Goal: Task Accomplishment & Management: Use online tool/utility

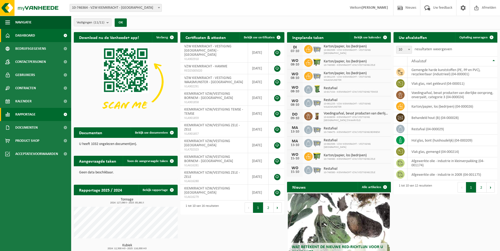
click at [64, 113] on span at bounding box center [65, 114] width 12 height 13
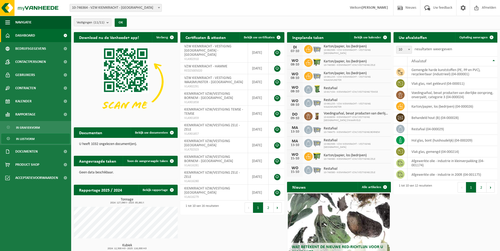
click at [29, 140] on span "In lijstvorm" at bounding box center [25, 139] width 18 height 10
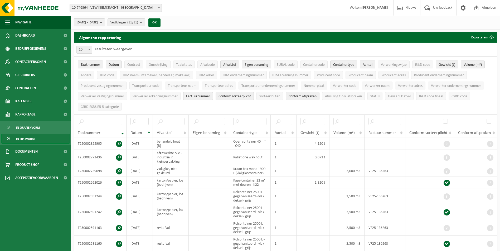
click at [105, 25] on b "submit" at bounding box center [102, 22] width 5 height 7
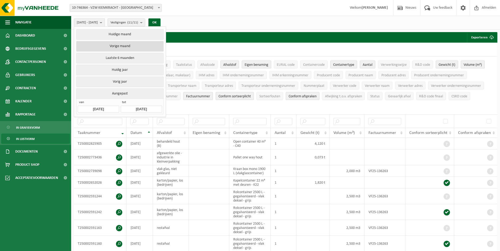
click at [117, 46] on button "Vorige maand" at bounding box center [119, 46] width 87 height 11
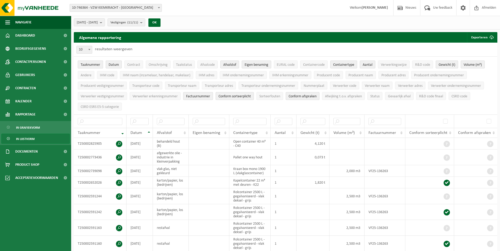
click at [94, 66] on span "Taaknummer" at bounding box center [91, 65] width 20 height 4
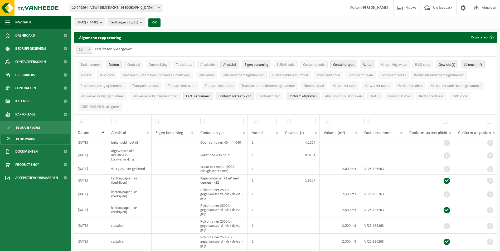
click at [231, 65] on span "Afvalstof" at bounding box center [229, 65] width 13 height 4
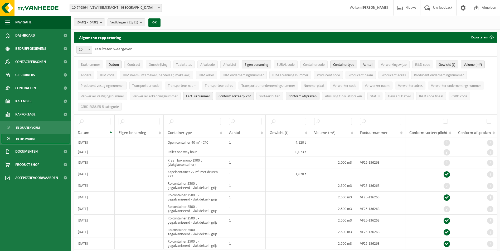
click at [256, 67] on span "Eigen benaming" at bounding box center [257, 65] width 24 height 4
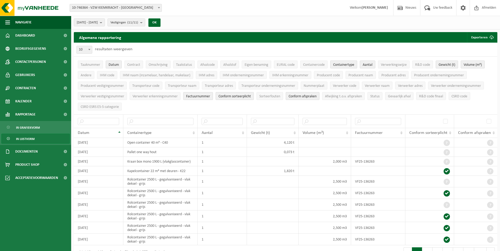
click at [339, 65] on span "Containertype" at bounding box center [343, 65] width 21 height 4
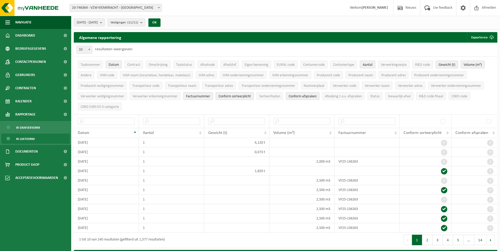
click at [367, 64] on span "Aantal" at bounding box center [368, 65] width 10 height 4
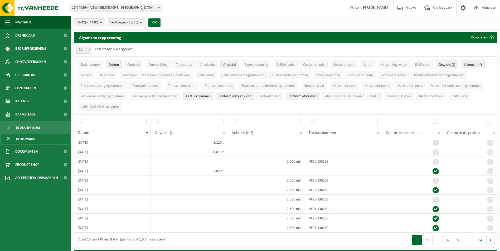
click at [237, 66] on button "Afvalstof" at bounding box center [229, 65] width 19 height 8
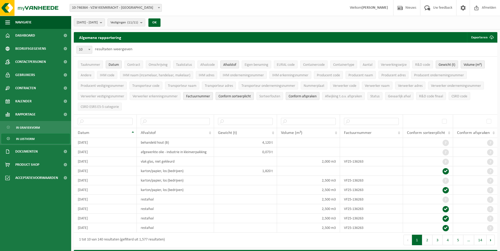
click at [472, 64] on span "Volume (m³)" at bounding box center [473, 65] width 18 height 4
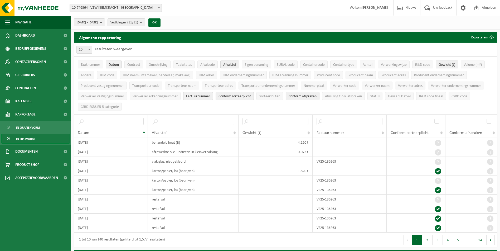
click at [305, 95] on span "Conform afspraken" at bounding box center [303, 97] width 28 height 4
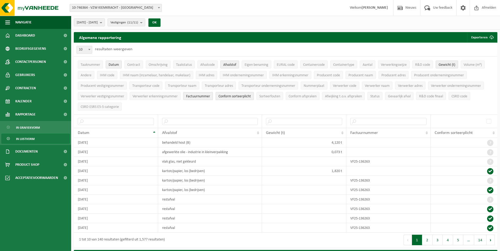
click at [236, 95] on span "Conform sorteerplicht" at bounding box center [235, 97] width 32 height 4
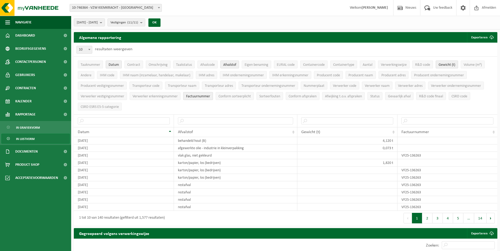
click at [196, 95] on span "Factuurnummer" at bounding box center [198, 97] width 24 height 4
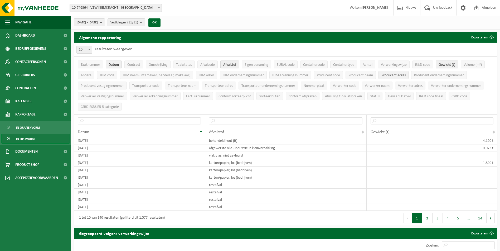
click at [401, 75] on span "Producent adres" at bounding box center [393, 76] width 24 height 4
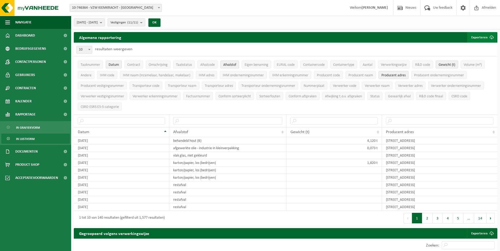
click at [470, 38] on button "Exporteren" at bounding box center [482, 37] width 30 height 11
click at [470, 47] on link "Enkel mijn selectie" at bounding box center [473, 48] width 48 height 11
